Goal: Task Accomplishment & Management: Use online tool/utility

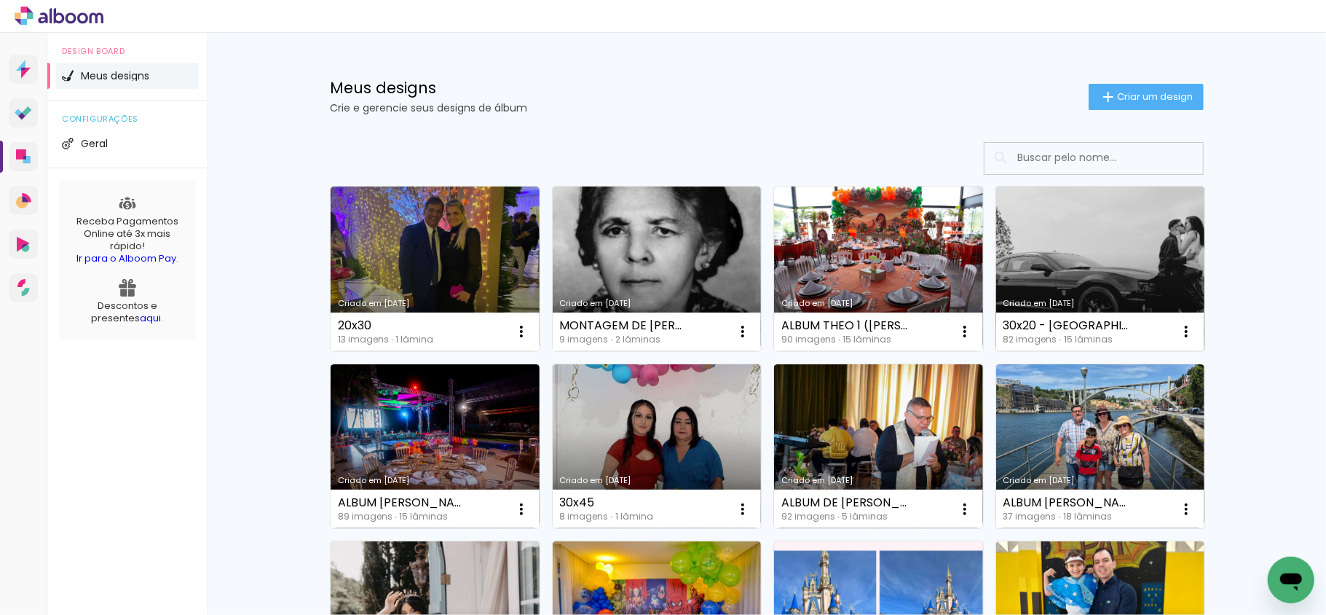
click at [1099, 269] on link "Criado em [DATE]" at bounding box center [1100, 268] width 209 height 165
